Goal: Information Seeking & Learning: Check status

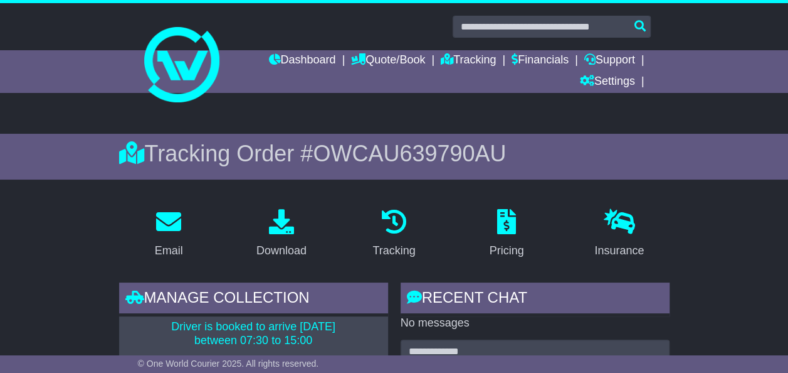
scroll to position [18, 0]
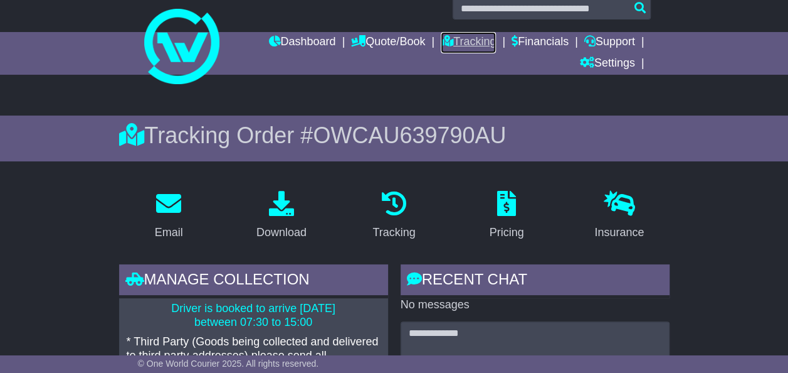
click at [460, 38] on link "Tracking" at bounding box center [468, 42] width 55 height 21
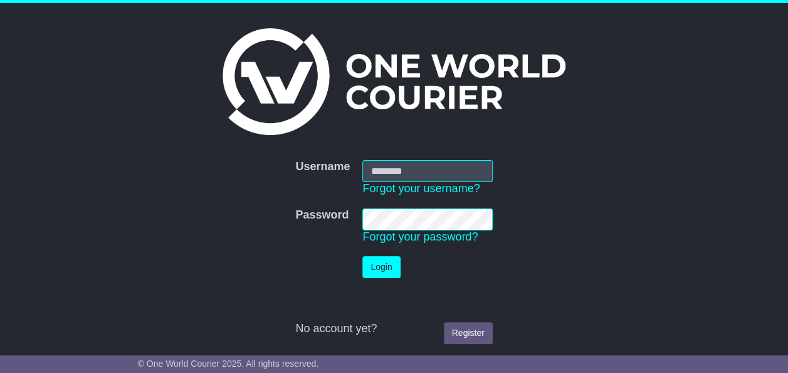
type input "*******"
click at [376, 267] on button "Login" at bounding box center [382, 267] width 38 height 22
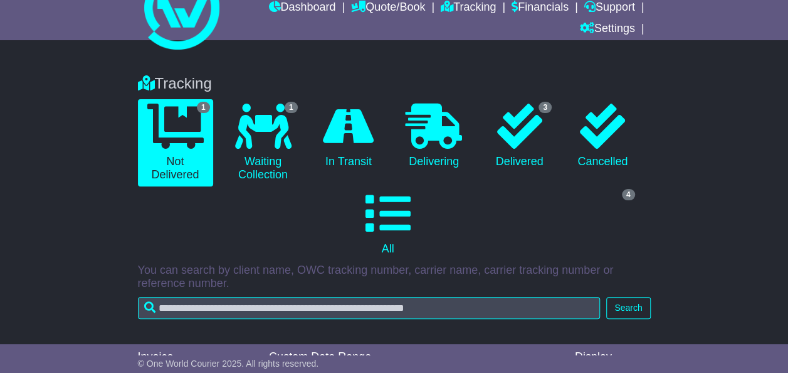
scroll to position [54, 0]
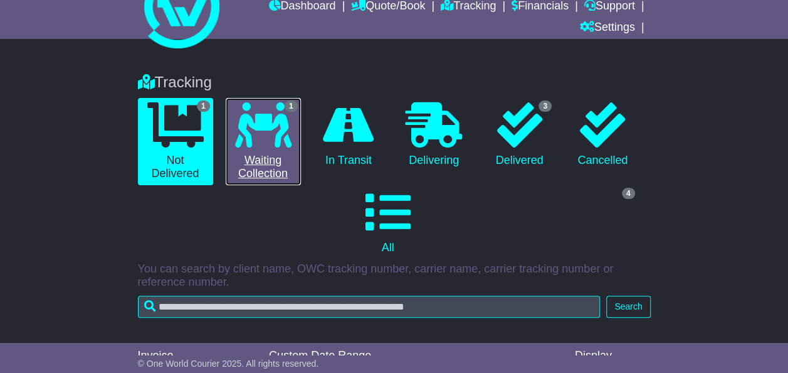
click at [267, 132] on icon at bounding box center [263, 124] width 56 height 45
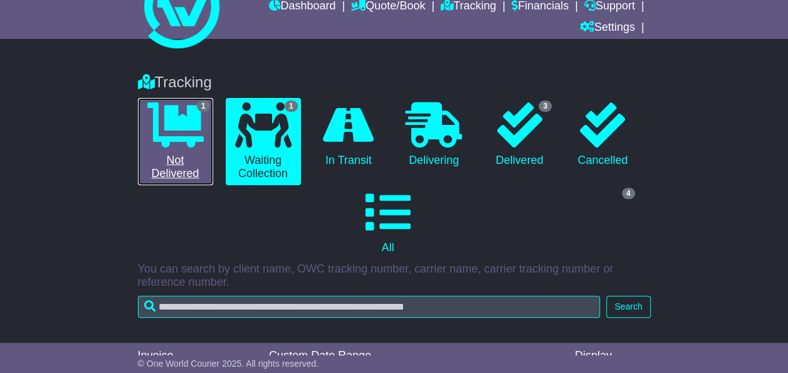
click at [182, 141] on icon at bounding box center [175, 124] width 56 height 45
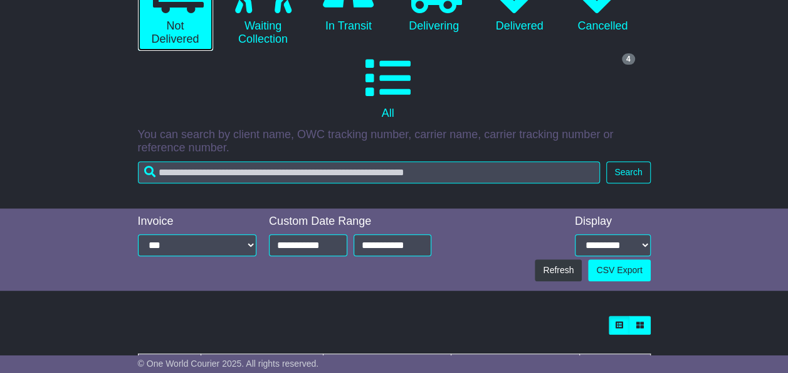
scroll to position [204, 0]
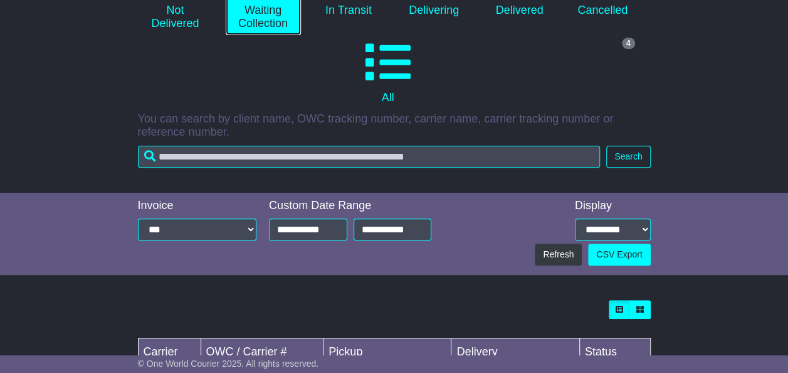
scroll to position [289, 0]
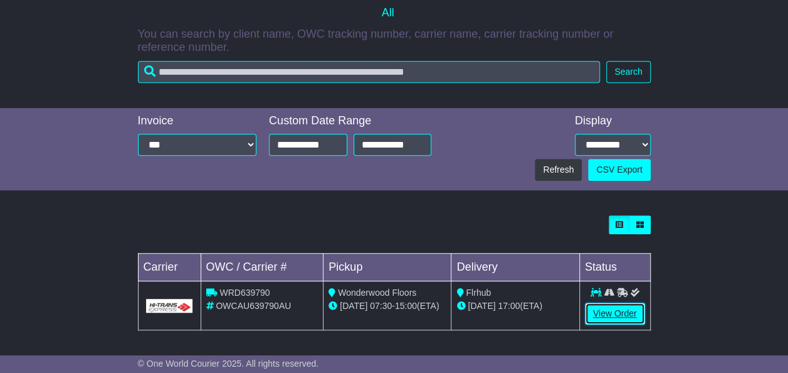
click at [620, 307] on link "View Order" at bounding box center [615, 313] width 60 height 22
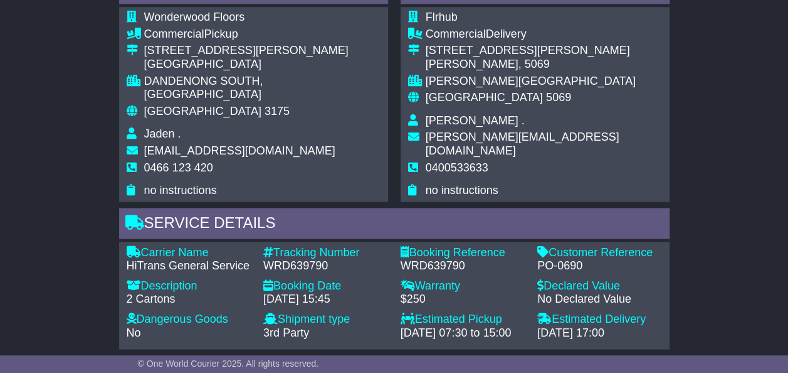
scroll to position [980, 0]
